Goal: Submit feedback/report problem: Submit feedback/report problem

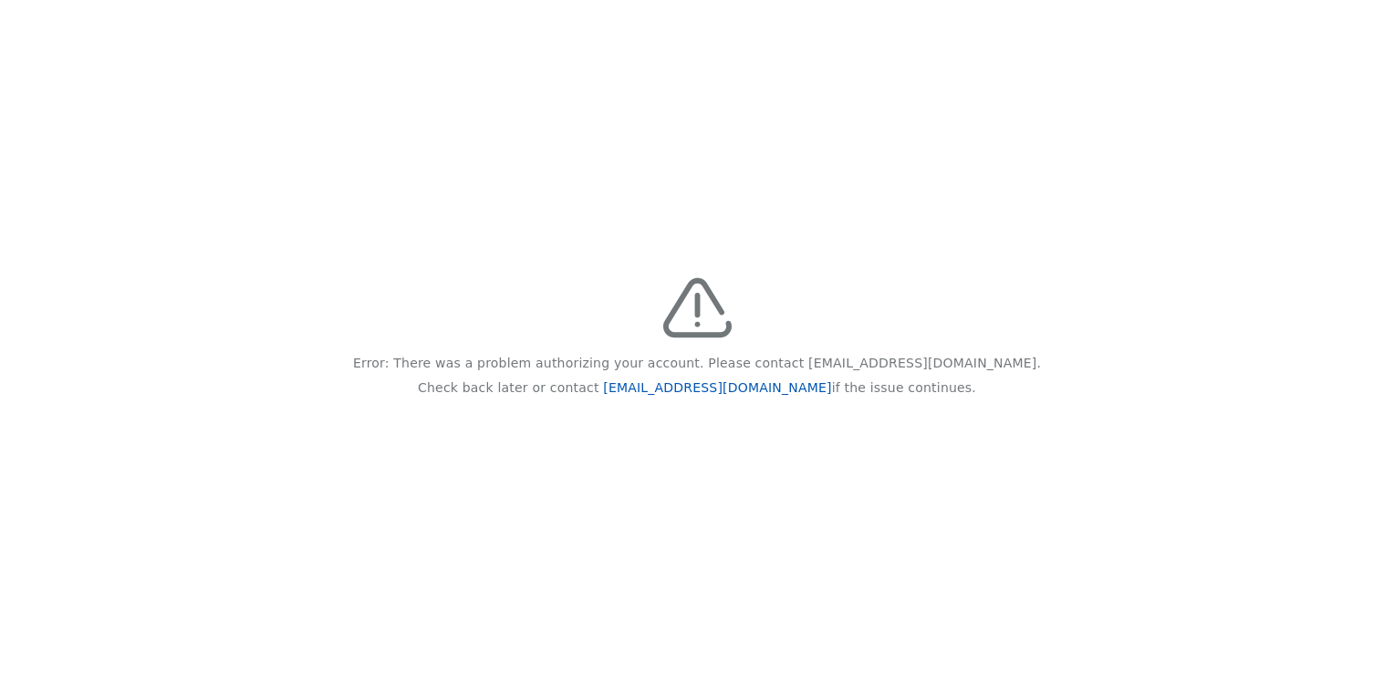
click at [711, 392] on link "feedback@recidiviz.org" at bounding box center [717, 388] width 228 height 15
